Goal: Information Seeking & Learning: Check status

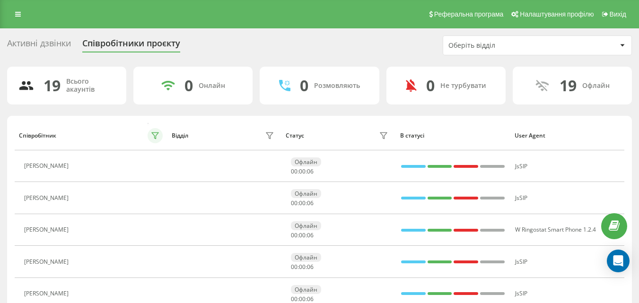
click at [161, 138] on button at bounding box center [155, 135] width 15 height 15
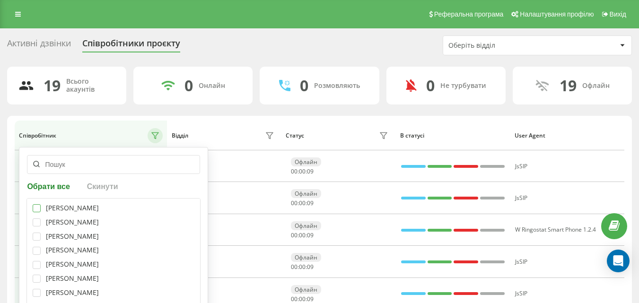
click at [34, 204] on label at bounding box center [37, 204] width 8 height 0
checkbox input "true"
click at [35, 219] on label at bounding box center [37, 219] width 8 height 0
checkbox input "true"
click at [37, 233] on label at bounding box center [37, 233] width 8 height 0
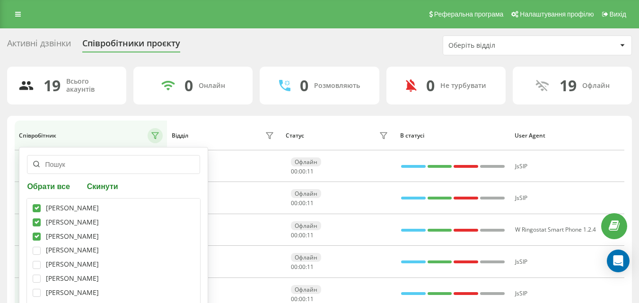
click at [37, 233] on label at bounding box center [37, 233] width 8 height 0
checkbox input "false"
click at [39, 247] on label at bounding box center [37, 247] width 8 height 0
checkbox input "true"
click at [38, 261] on label at bounding box center [37, 261] width 8 height 0
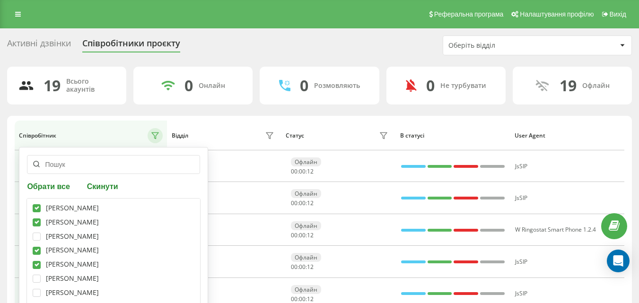
checkbox input "true"
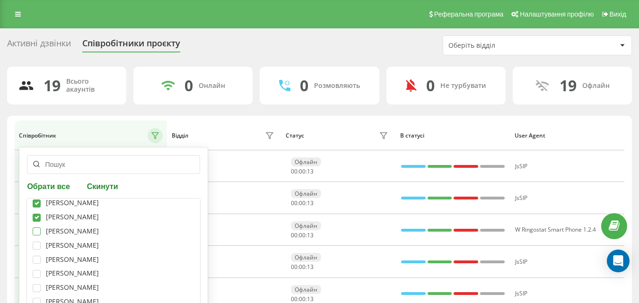
click at [41, 228] on label at bounding box center [37, 228] width 8 height 0
checkbox input "true"
click at [39, 240] on div "[PERSON_NAME] [PERSON_NAME] [PERSON_NAME] [PERSON_NAME] [PERSON_NAME] [PERSON_N…" at bounding box center [113, 259] width 174 height 123
click at [38, 242] on label at bounding box center [37, 242] width 8 height 0
checkbox input "true"
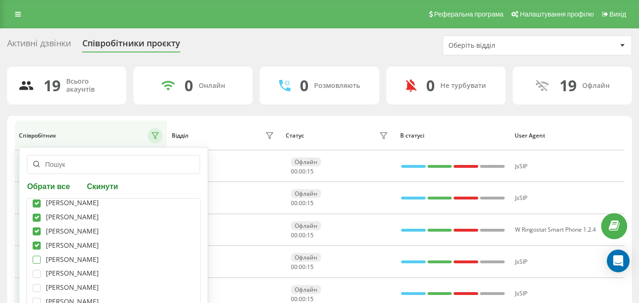
click at [35, 256] on label at bounding box center [37, 256] width 8 height 0
checkbox input "true"
click at [36, 280] on div "[PERSON_NAME] [PERSON_NAME] [PERSON_NAME] [PERSON_NAME] [PERSON_NAME] [PERSON_N…" at bounding box center [113, 259] width 174 height 123
click at [35, 270] on label at bounding box center [37, 270] width 8 height 0
checkbox input "true"
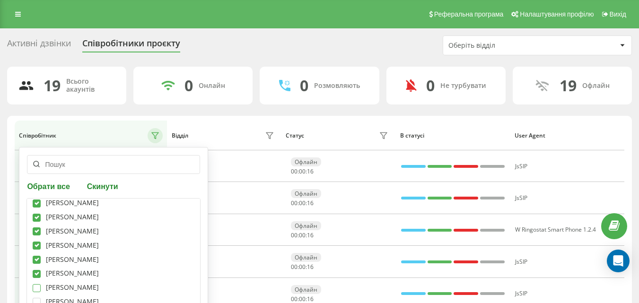
click at [38, 284] on label at bounding box center [37, 284] width 8 height 0
checkbox input "true"
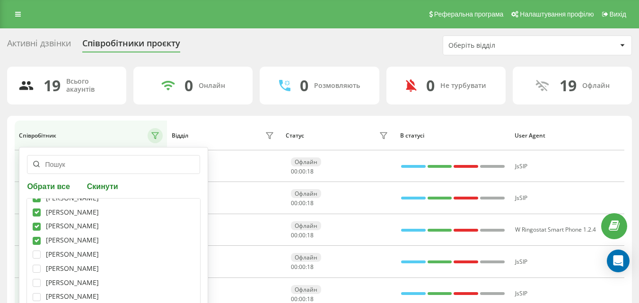
click at [32, 270] on div "[PERSON_NAME] [PERSON_NAME] [PERSON_NAME] [PERSON_NAME] [PERSON_NAME] [PERSON_N…" at bounding box center [113, 259] width 174 height 123
click at [35, 265] on label at bounding box center [37, 265] width 8 height 0
checkbox input "true"
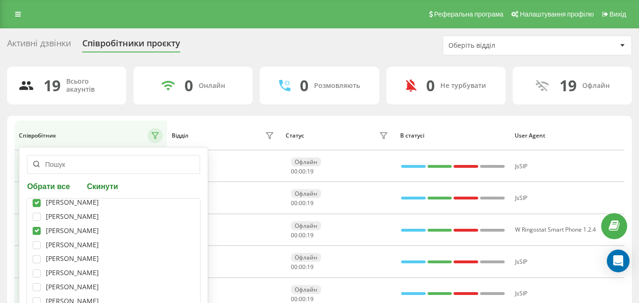
scroll to position [142, 0]
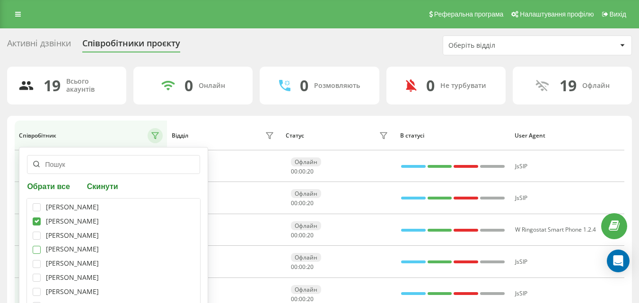
click at [36, 246] on label at bounding box center [37, 246] width 8 height 0
checkbox input "true"
click at [37, 274] on label at bounding box center [37, 274] width 8 height 0
checkbox input "true"
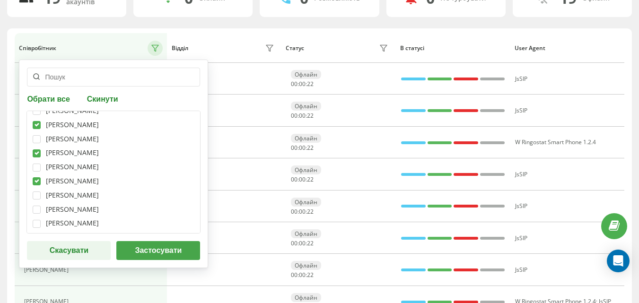
scroll to position [95, 0]
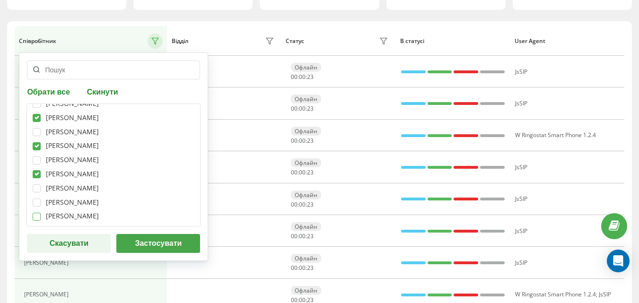
click at [39, 213] on label at bounding box center [37, 213] width 8 height 0
checkbox input "true"
click at [133, 239] on button "Застосувати" at bounding box center [158, 243] width 84 height 19
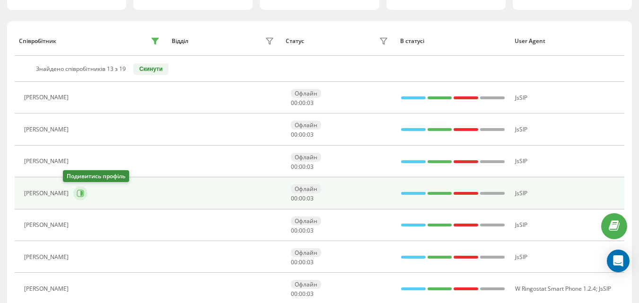
click at [76, 195] on button at bounding box center [80, 193] width 14 height 14
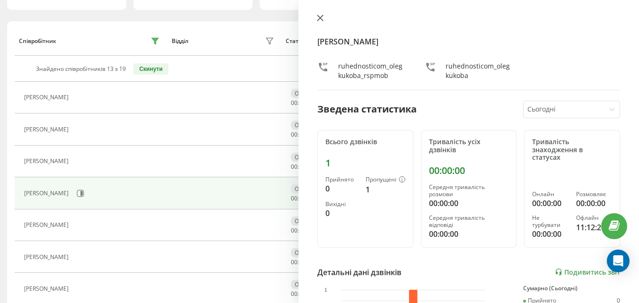
click at [319, 19] on icon at bounding box center [320, 18] width 6 height 6
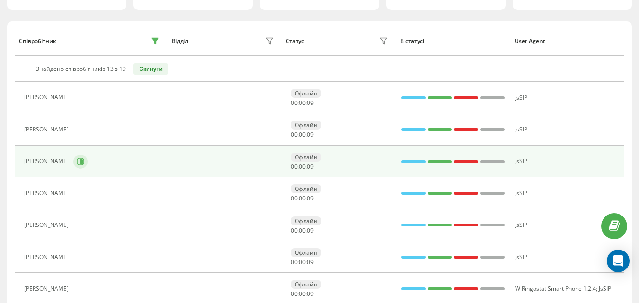
click at [88, 163] on button at bounding box center [80, 162] width 14 height 14
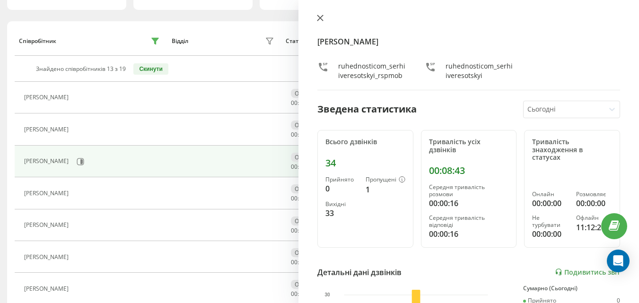
click at [324, 16] on button at bounding box center [320, 18] width 12 height 9
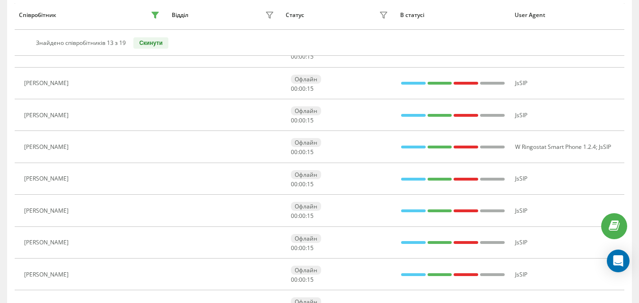
scroll to position [323, 0]
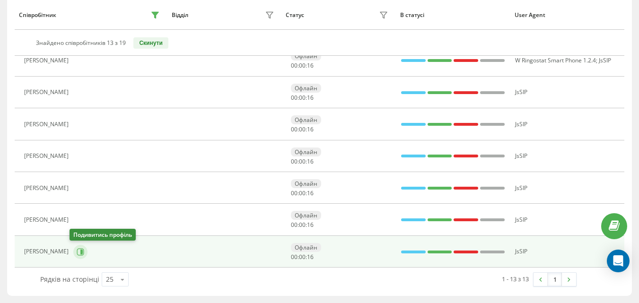
click at [77, 254] on icon at bounding box center [80, 251] width 7 height 7
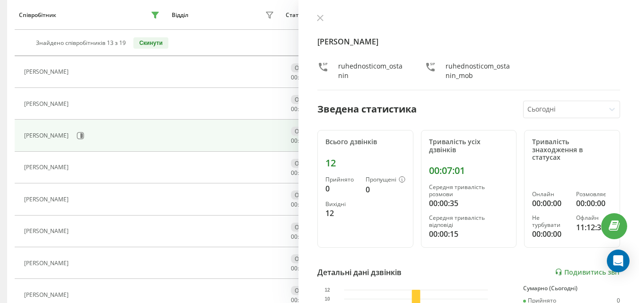
scroll to position [134, 0]
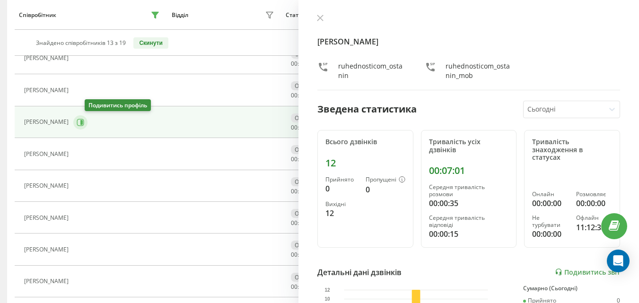
click at [88, 117] on button at bounding box center [80, 122] width 14 height 14
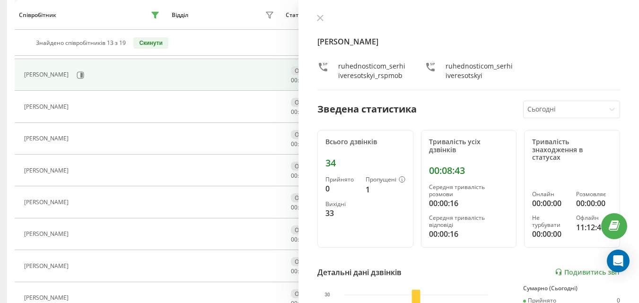
scroll to position [183, 0]
click at [324, 18] on button at bounding box center [320, 18] width 12 height 9
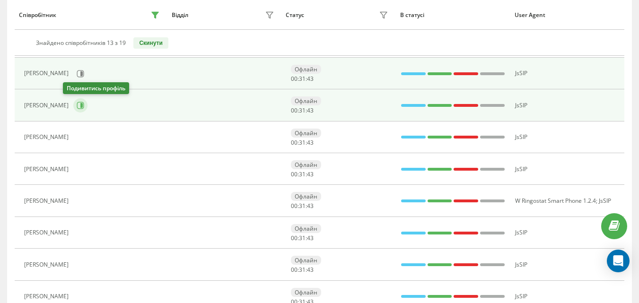
click at [77, 104] on icon at bounding box center [81, 106] width 8 height 8
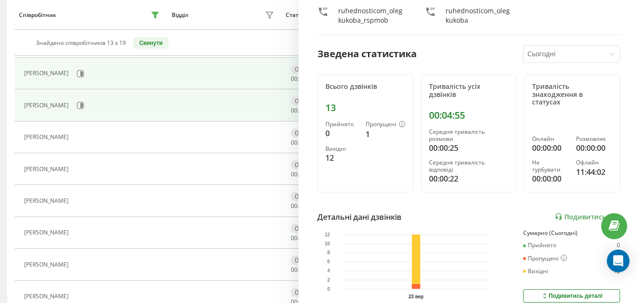
scroll to position [142, 0]
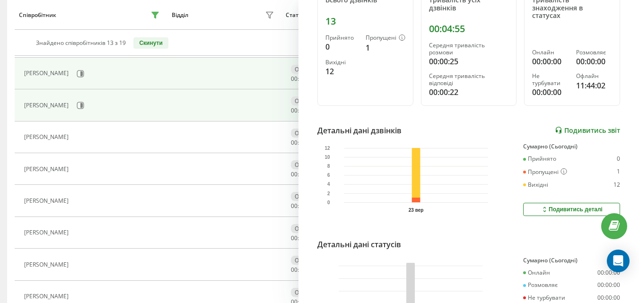
click at [555, 128] on icon at bounding box center [559, 130] width 8 height 8
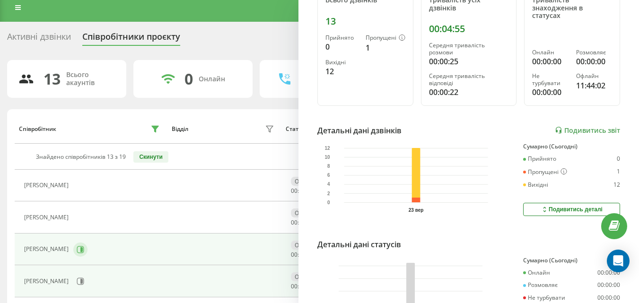
scroll to position [0, 0]
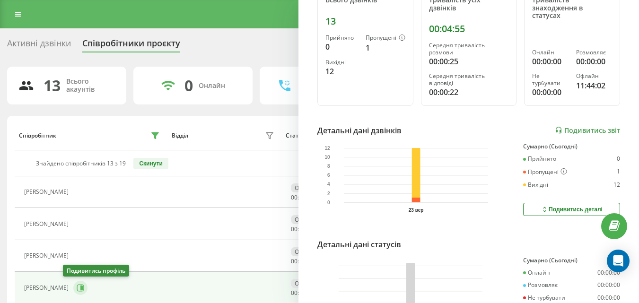
click at [75, 287] on button at bounding box center [80, 288] width 14 height 14
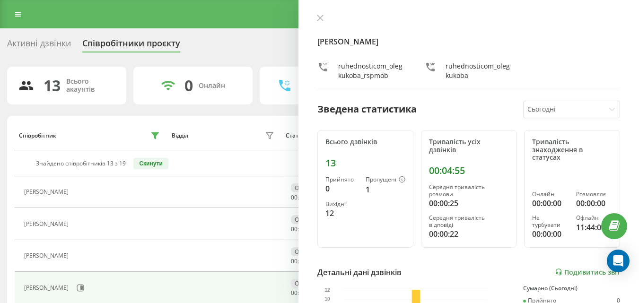
click at [325, 13] on div "[PERSON_NAME] ruhednosticom_olegkukoba_rspmob ruhednosticom_olegkukoba Зведена …" at bounding box center [468, 151] width 341 height 303
click at [322, 18] on icon at bounding box center [320, 18] width 7 height 7
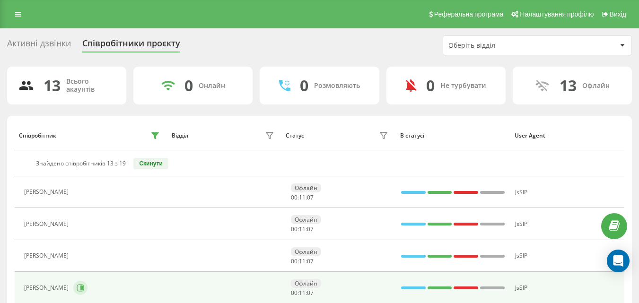
click at [73, 292] on button at bounding box center [80, 288] width 14 height 14
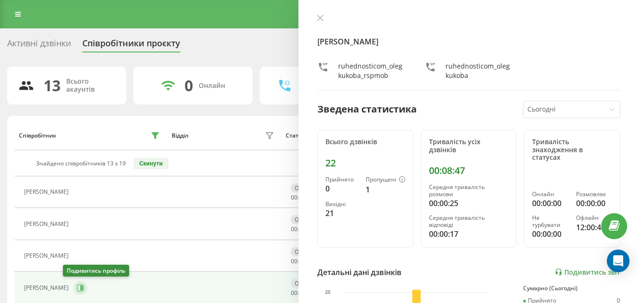
click at [77, 288] on icon at bounding box center [80, 287] width 7 height 7
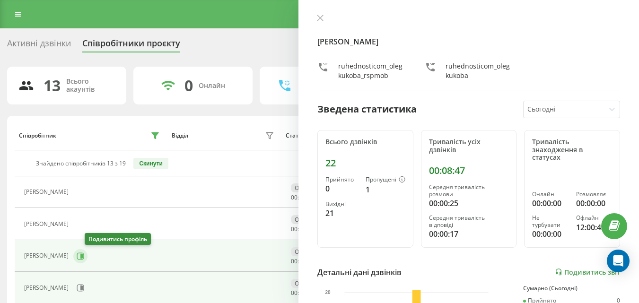
click at [88, 260] on button at bounding box center [80, 256] width 14 height 14
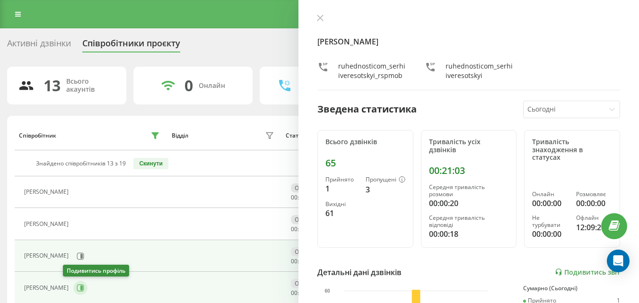
click at [77, 285] on icon at bounding box center [81, 288] width 8 height 8
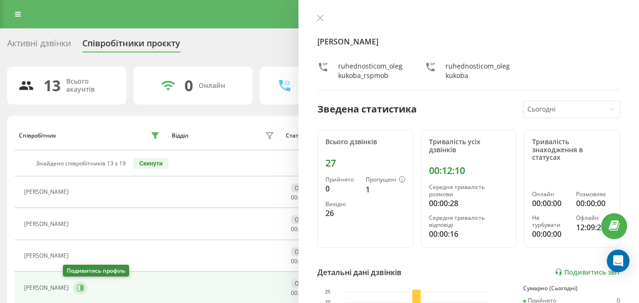
click at [77, 289] on icon at bounding box center [81, 288] width 8 height 8
click at [321, 16] on icon at bounding box center [320, 18] width 7 height 7
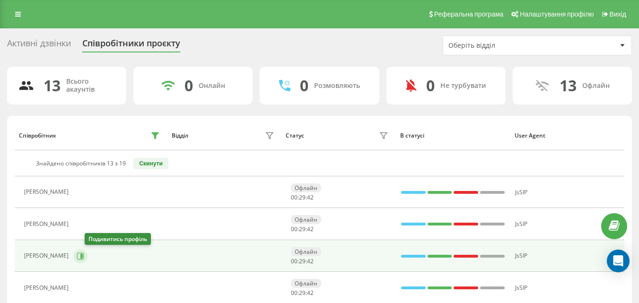
click at [86, 258] on button at bounding box center [80, 256] width 14 height 14
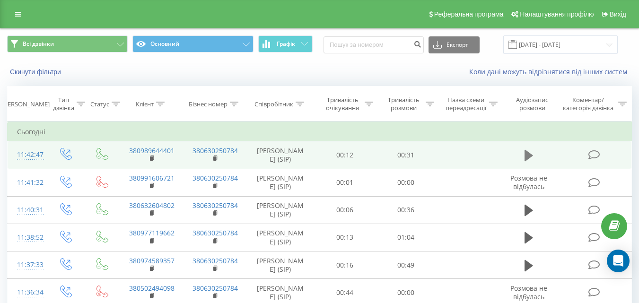
click at [524, 155] on button at bounding box center [529, 156] width 14 height 14
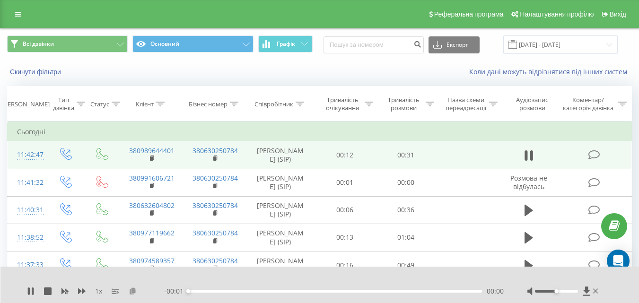
click at [135, 289] on icon at bounding box center [133, 291] width 8 height 7
